Goal: Register for event/course

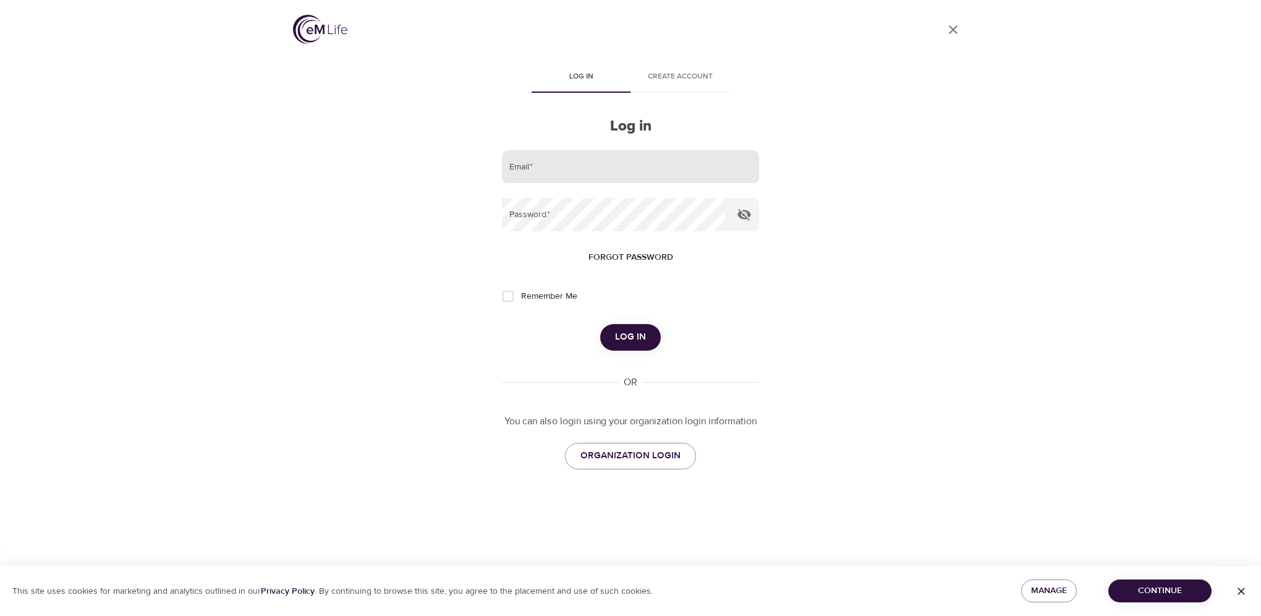
click at [563, 168] on input "email" at bounding box center [630, 166] width 257 height 33
type input "julia.herr@t-mobile.com"
click at [600, 324] on button "Log in" at bounding box center [630, 337] width 61 height 26
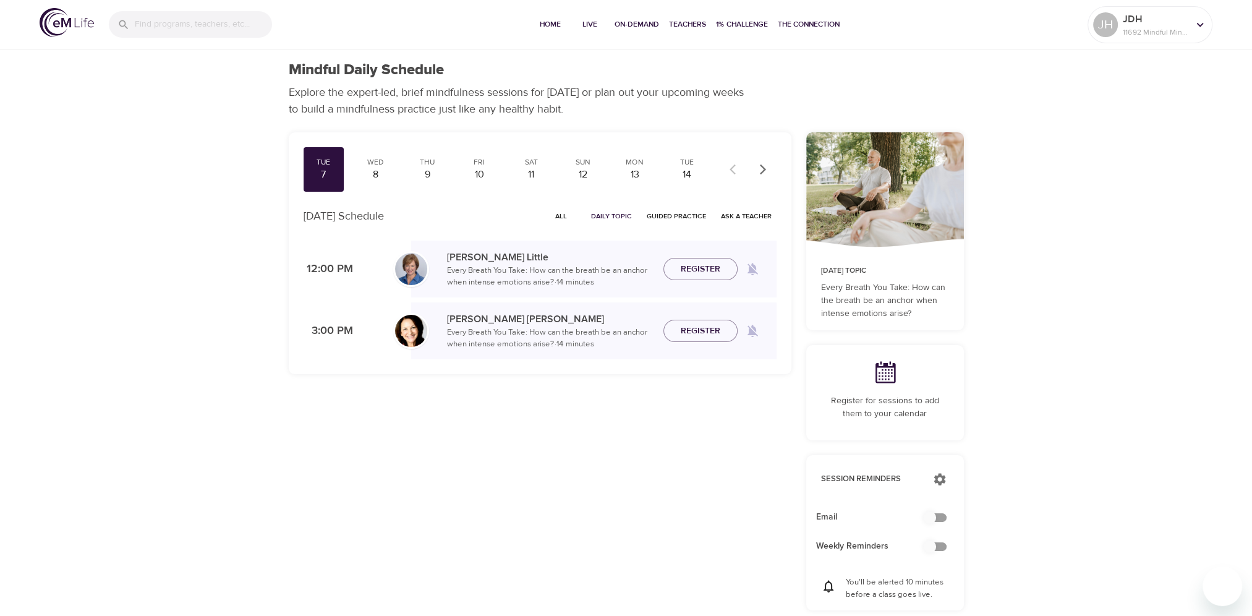
checkbox input "true"
click at [706, 268] on span "Register" at bounding box center [701, 268] width 40 height 15
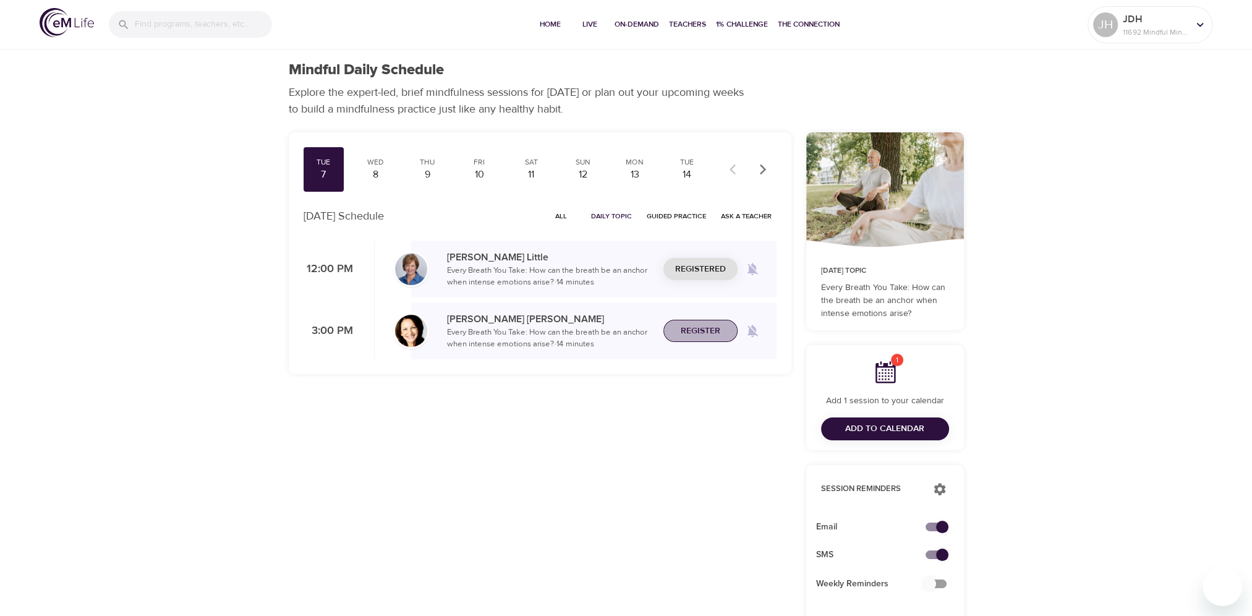
click at [707, 329] on span "Register" at bounding box center [701, 330] width 40 height 15
click at [373, 168] on div "8" at bounding box center [375, 175] width 31 height 14
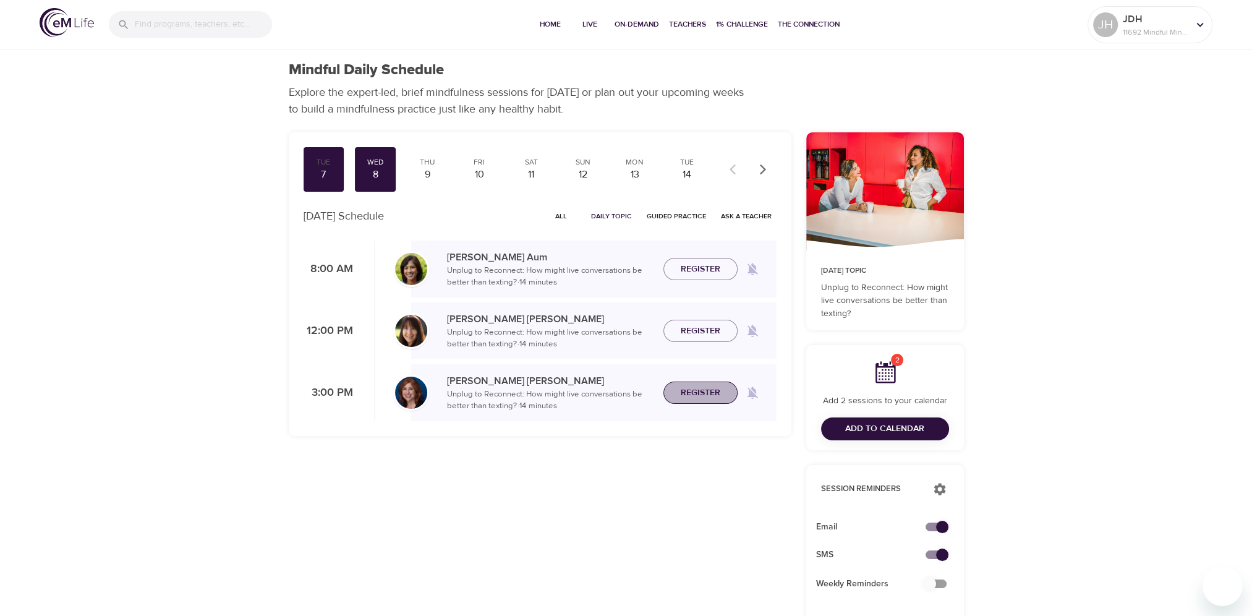
click at [692, 388] on span "Register" at bounding box center [701, 392] width 40 height 15
click at [423, 166] on div "Thu" at bounding box center [427, 162] width 31 height 11
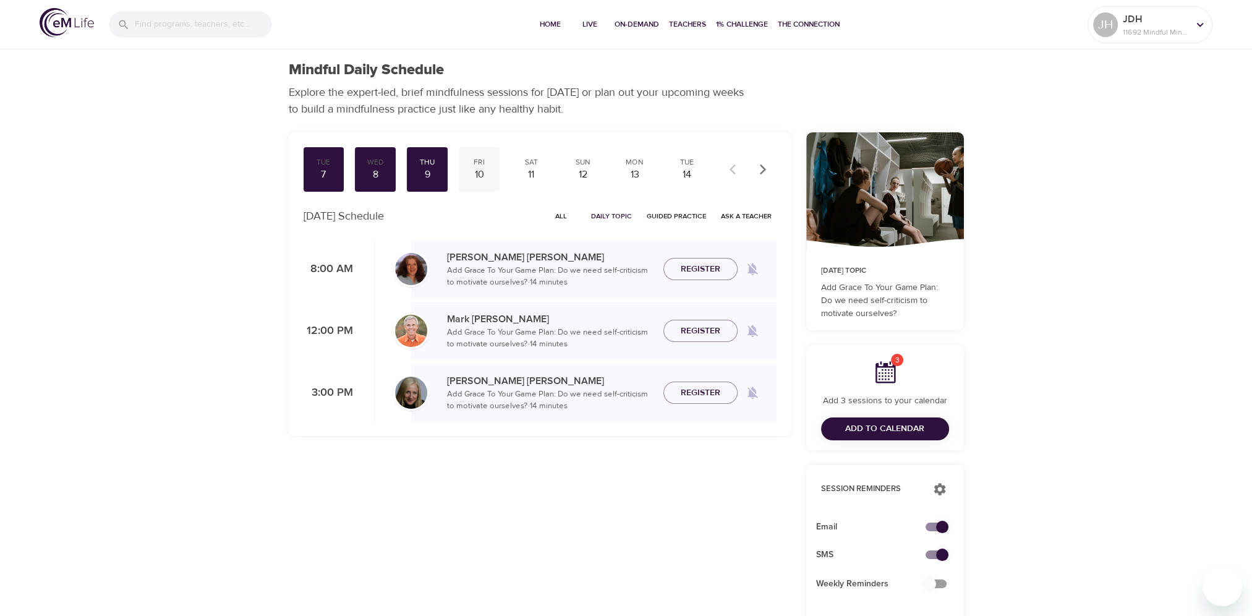
click at [478, 163] on div "Fri" at bounding box center [479, 162] width 31 height 11
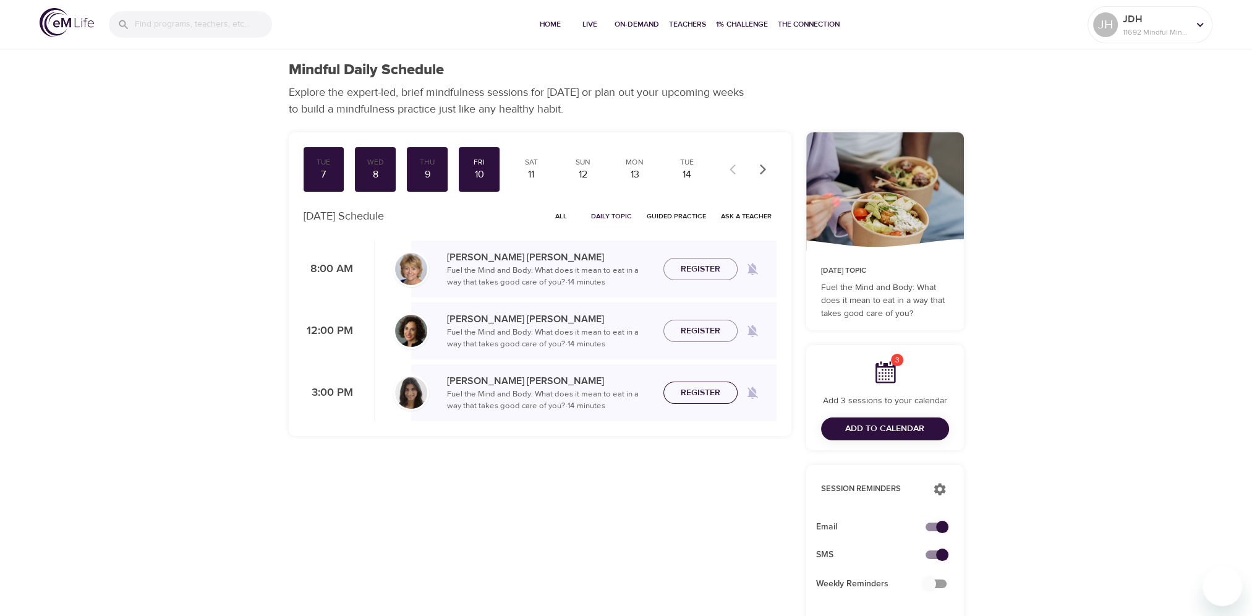
click at [702, 389] on span "Register" at bounding box center [701, 392] width 40 height 15
click at [633, 163] on div "Mon" at bounding box center [634, 162] width 31 height 11
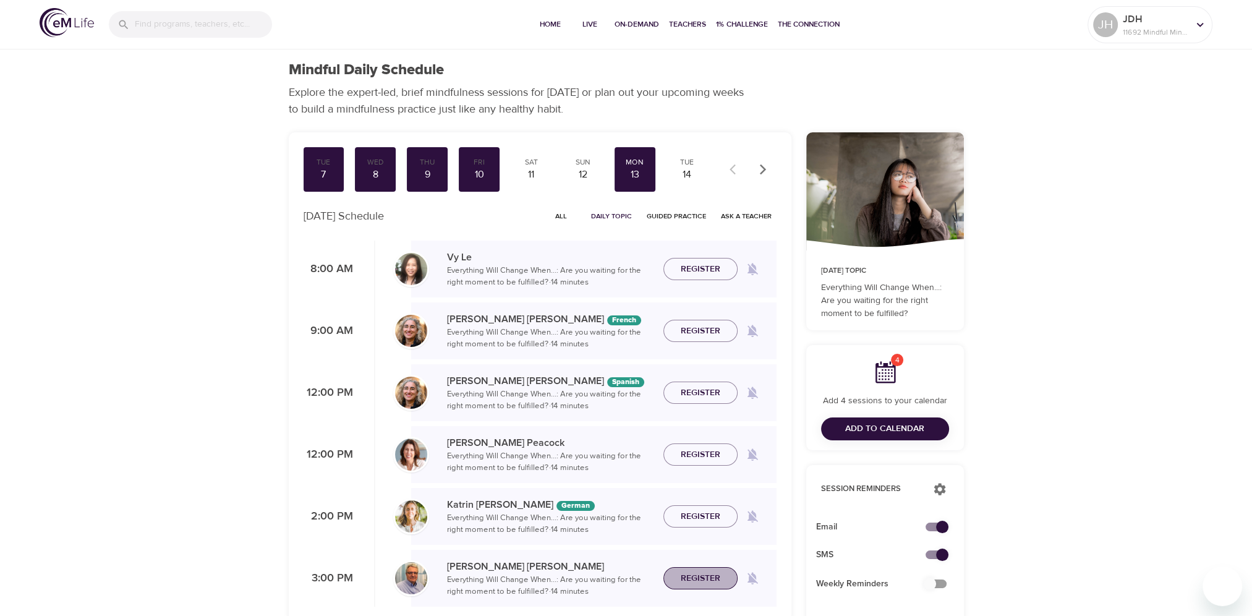
click at [708, 577] on span "Register" at bounding box center [701, 578] width 40 height 15
click at [761, 168] on icon "button" at bounding box center [763, 169] width 12 height 12
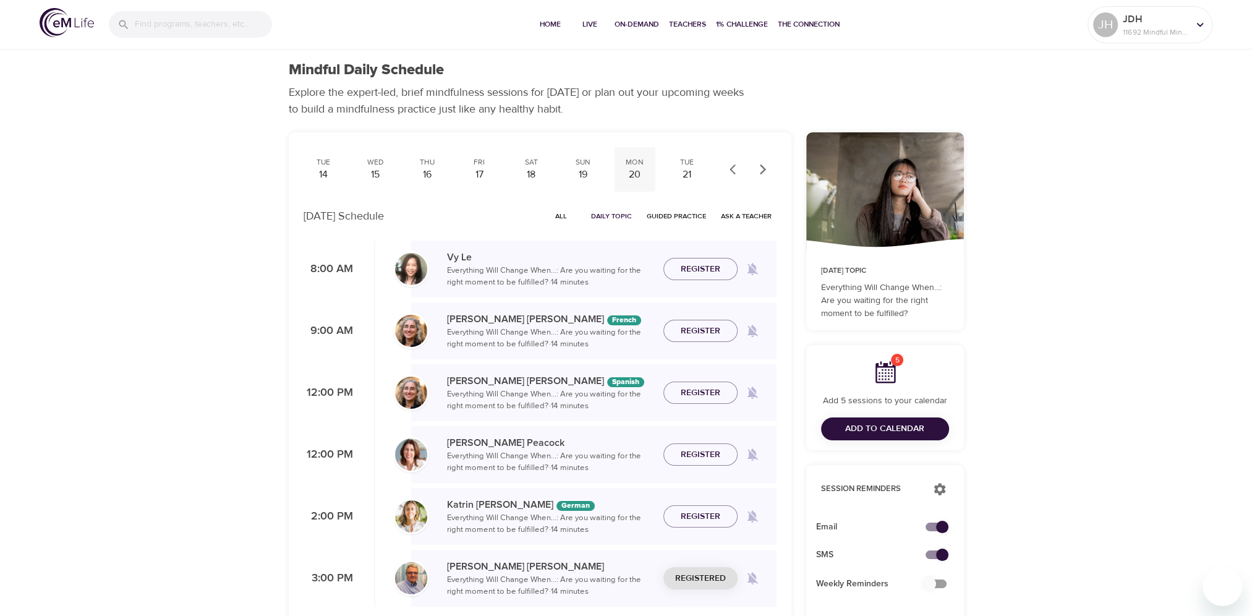
click at [630, 165] on div "Mon" at bounding box center [634, 162] width 31 height 11
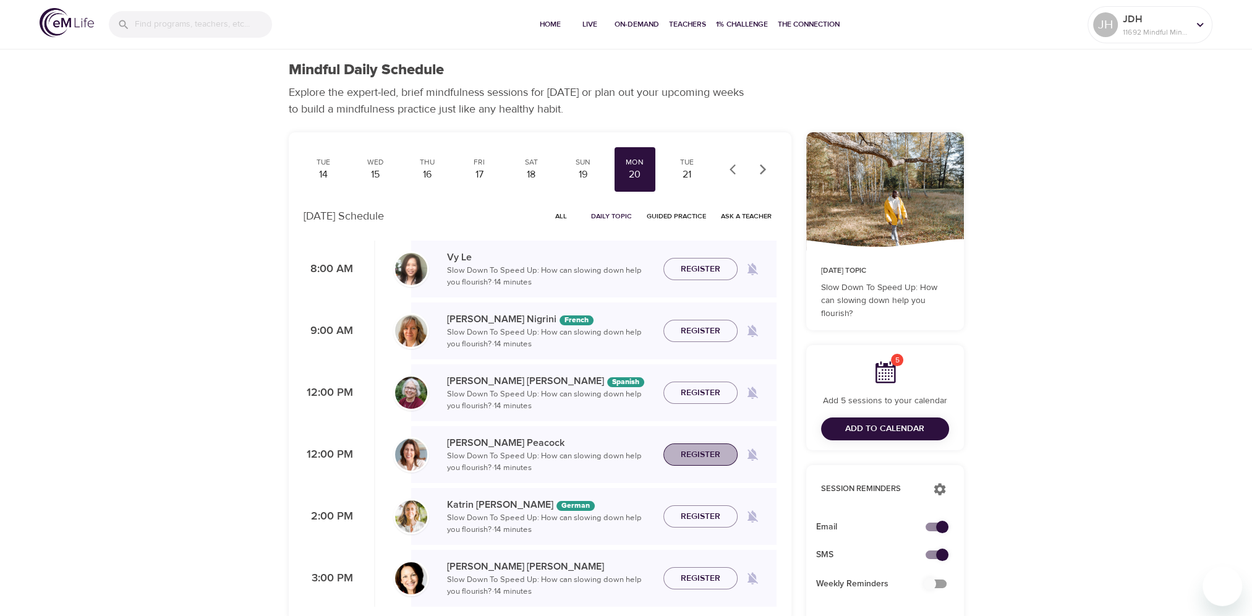
click at [697, 454] on span "Register" at bounding box center [701, 454] width 40 height 15
click at [693, 575] on span "Register" at bounding box center [701, 578] width 40 height 15
click at [868, 423] on span "Add to Calendar" at bounding box center [884, 428] width 79 height 15
